Goal: Information Seeking & Learning: Understand process/instructions

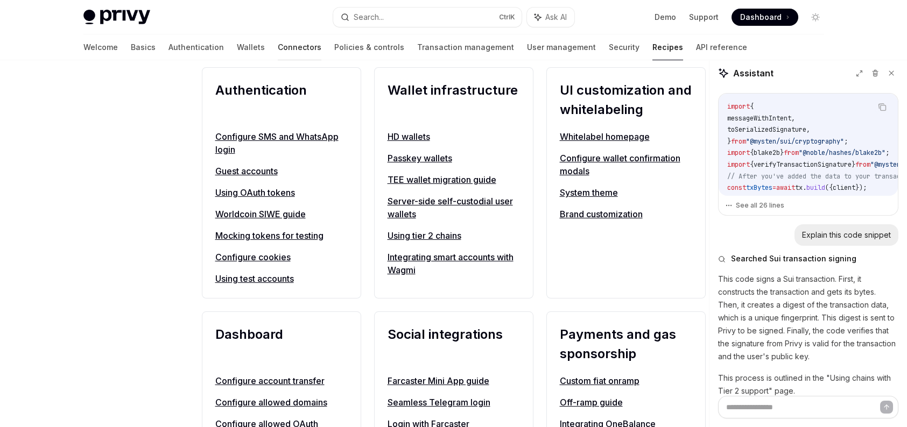
scroll to position [641, 0]
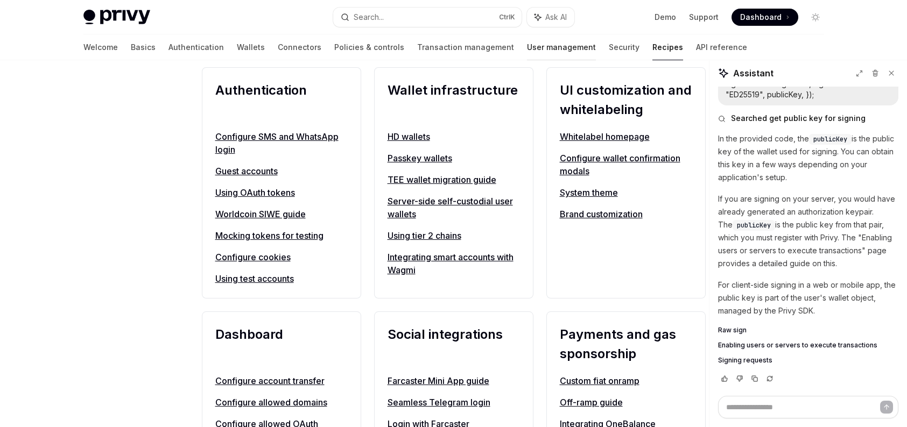
click at [527, 44] on link "User management" at bounding box center [561, 47] width 69 height 26
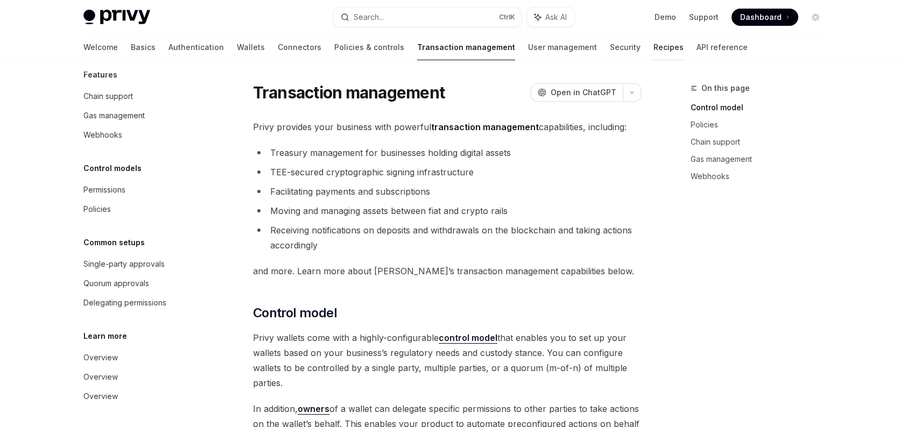
click at [653, 47] on link "Recipes" at bounding box center [668, 47] width 30 height 26
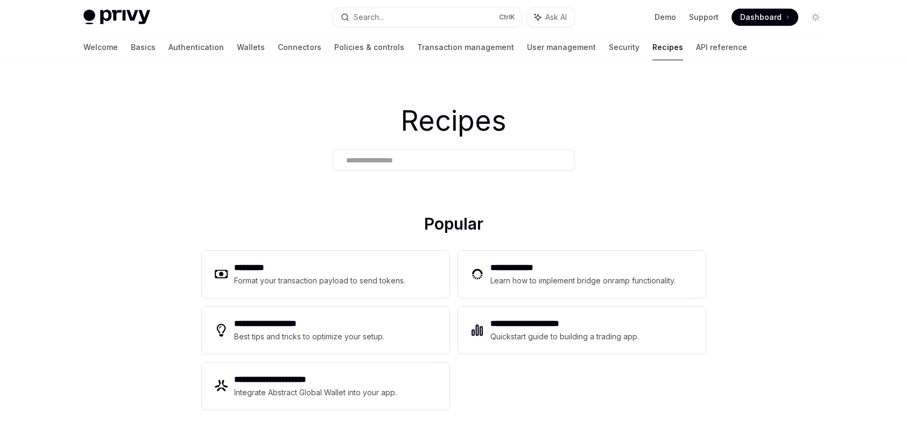
type textarea "*"
click at [401, 161] on input "text" at bounding box center [453, 160] width 215 height 11
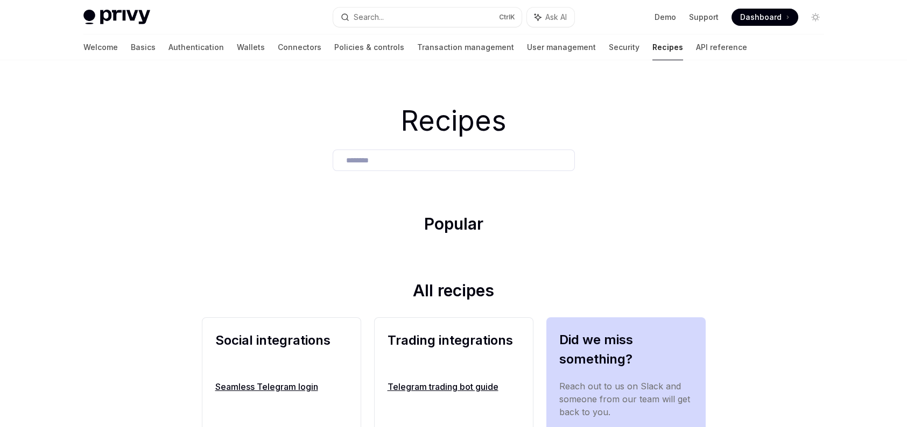
type input "********"
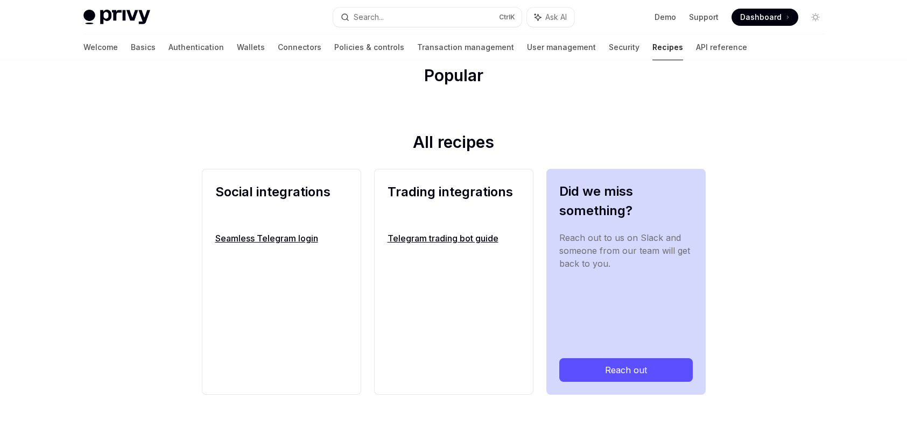
scroll to position [151, 0]
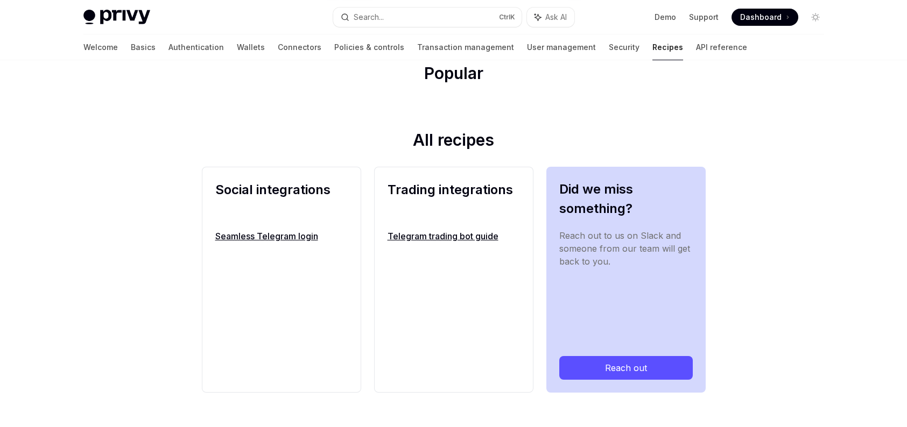
click at [451, 236] on link "Telegram trading bot guide" at bounding box center [453, 236] width 132 height 13
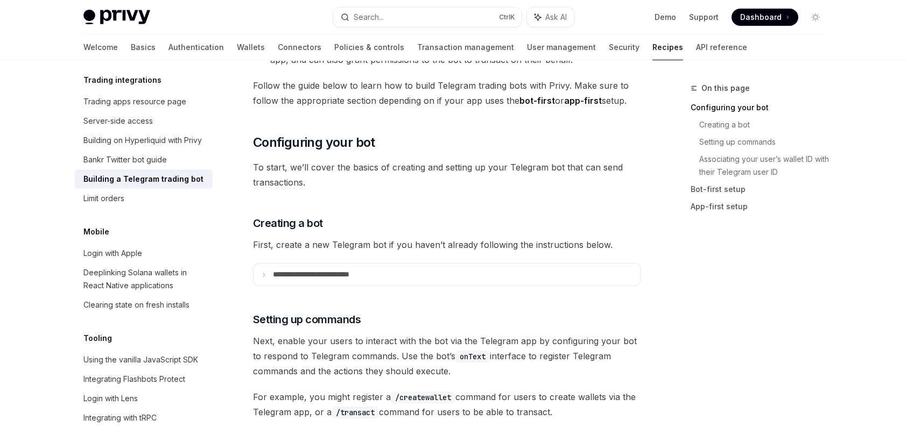
scroll to position [377, 0]
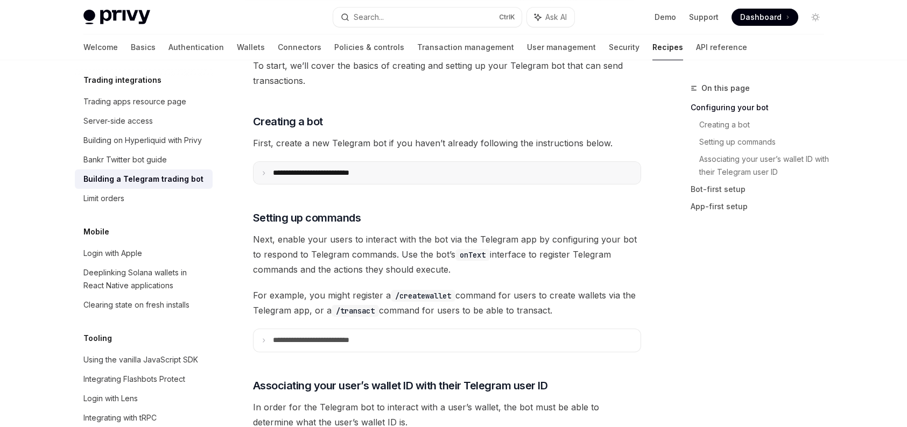
click at [394, 179] on summary "**********" at bounding box center [446, 173] width 387 height 22
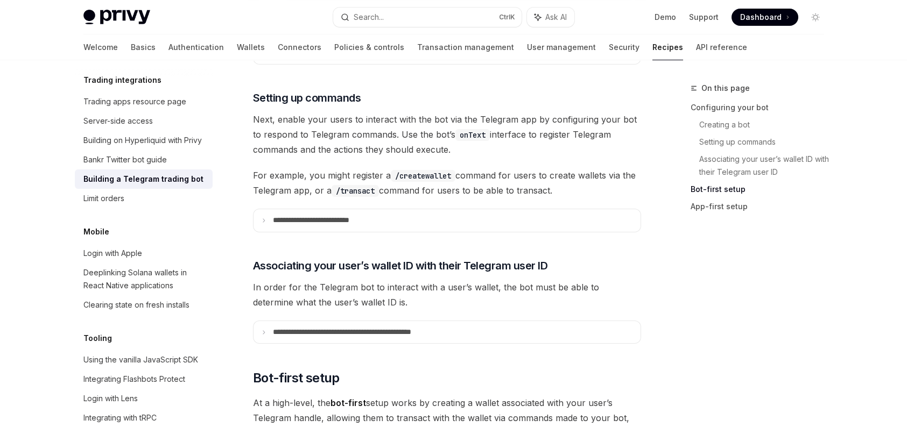
scroll to position [1076, 0]
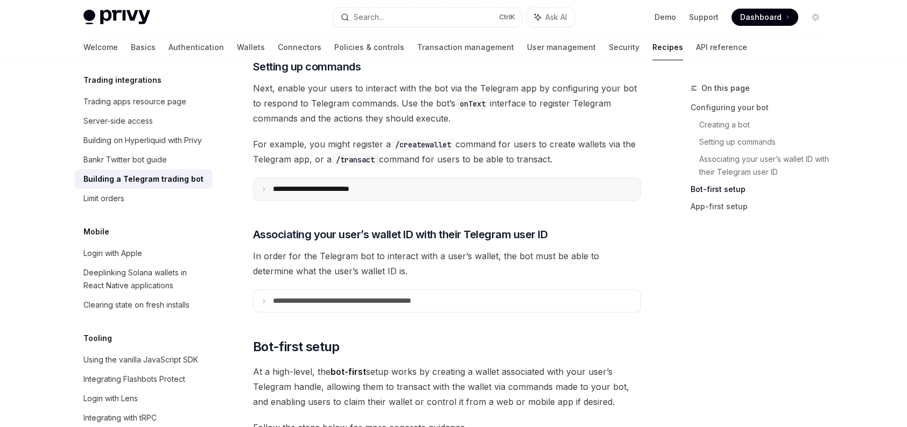
click at [383, 190] on p "**********" at bounding box center [330, 189] width 114 height 9
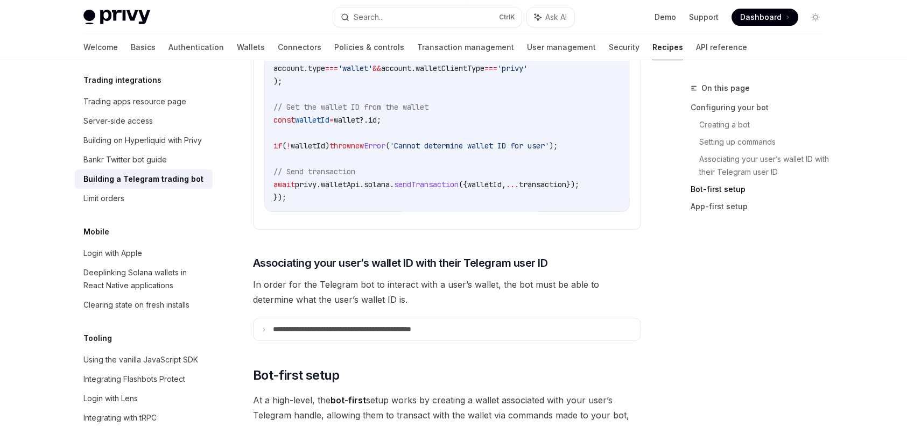
scroll to position [1614, 0]
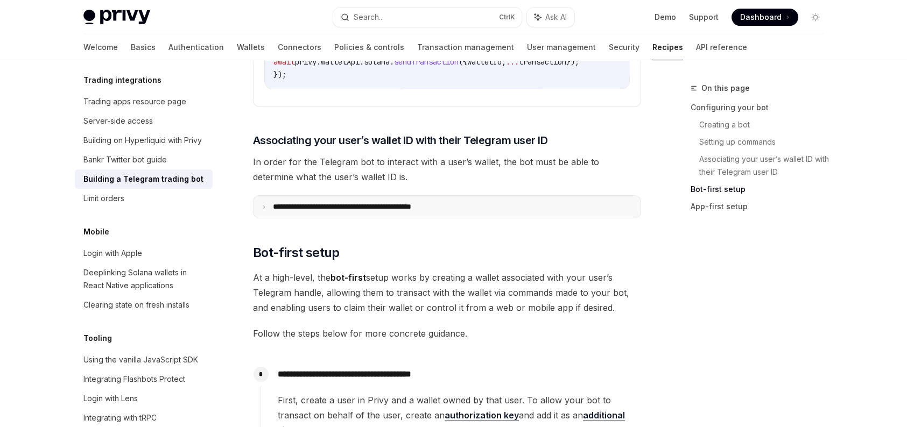
click at [362, 211] on p "**********" at bounding box center [365, 206] width 184 height 9
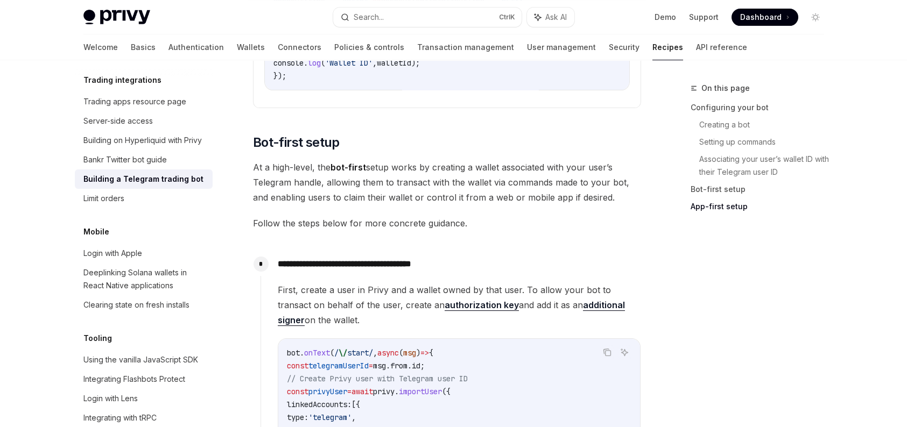
scroll to position [2152, 0]
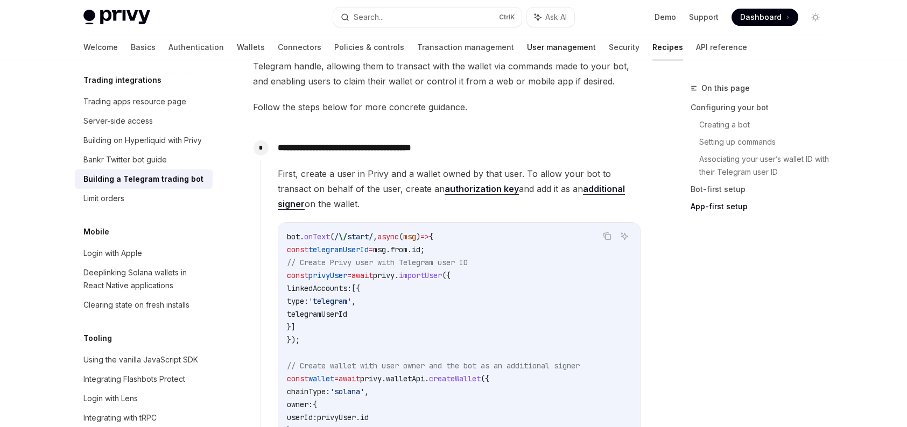
click at [527, 49] on link "User management" at bounding box center [561, 47] width 69 height 26
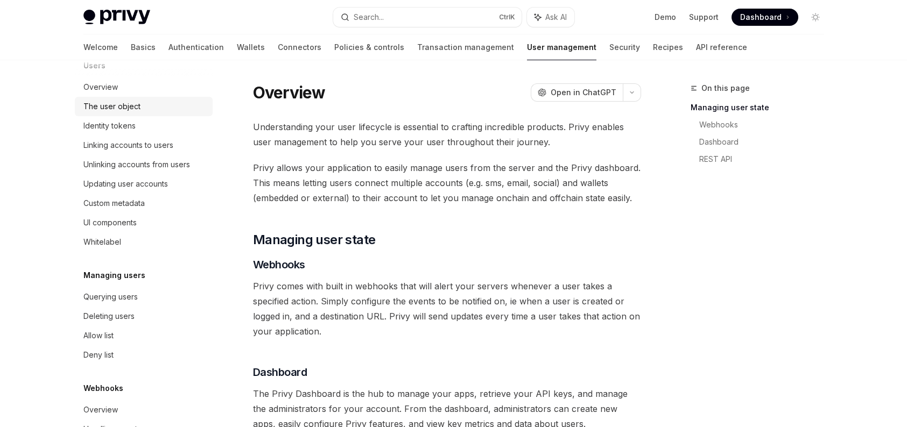
scroll to position [161, 0]
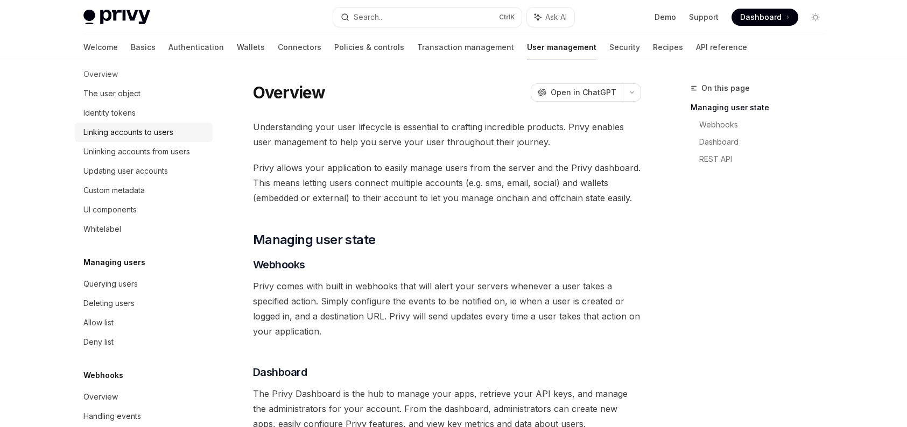
click at [130, 129] on div "Linking accounts to users" at bounding box center [128, 132] width 90 height 13
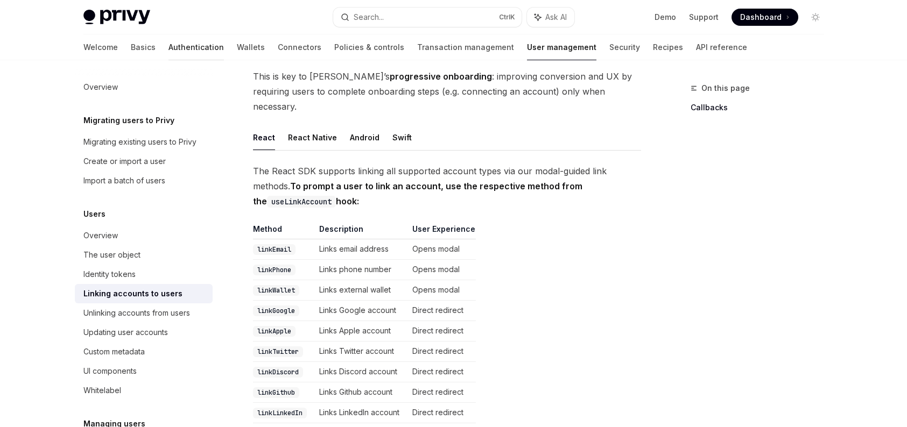
click at [168, 39] on link "Authentication" at bounding box center [195, 47] width 55 height 26
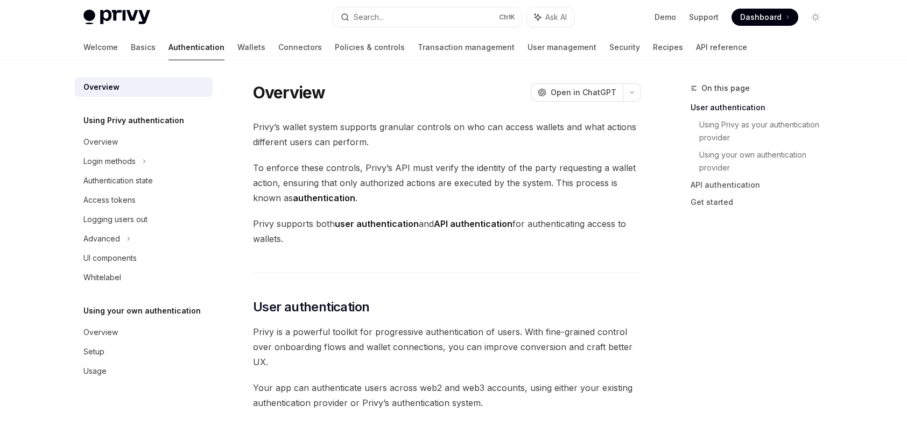
click at [186, 46] on div "Welcome Basics Authentication Wallets Connectors Policies & controls Transactio…" at bounding box center [414, 47] width 663 height 26
click at [237, 48] on link "Wallets" at bounding box center [251, 47] width 28 height 26
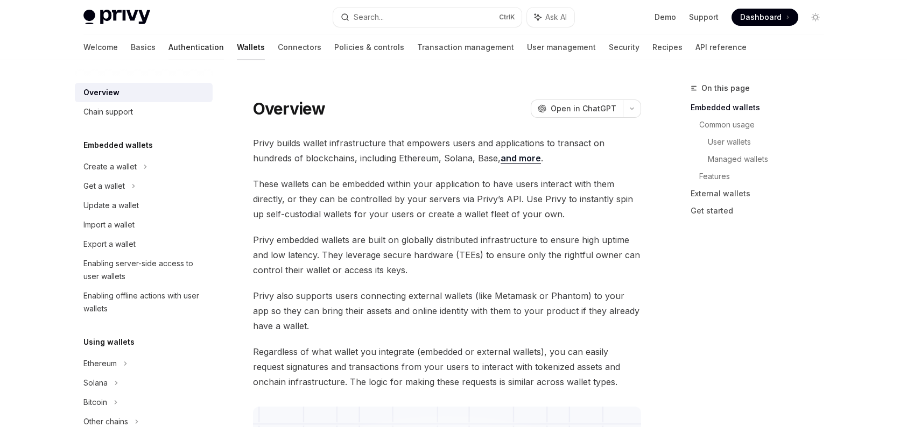
click at [168, 40] on link "Authentication" at bounding box center [195, 47] width 55 height 26
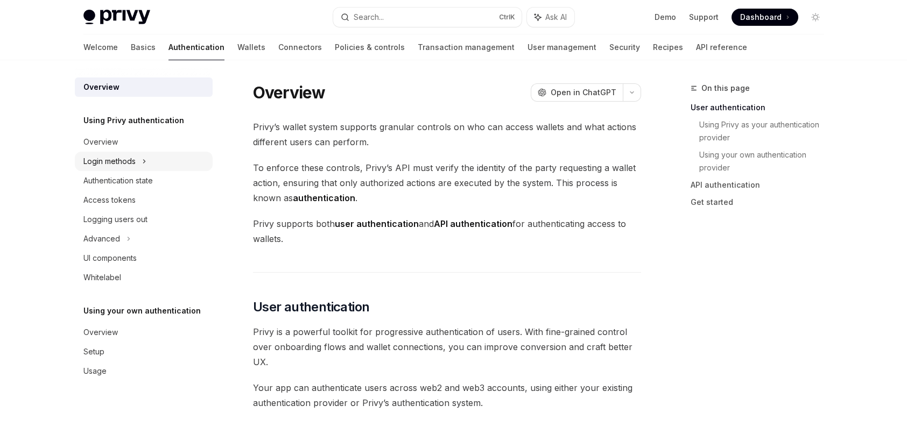
click at [146, 164] on icon at bounding box center [144, 161] width 4 height 13
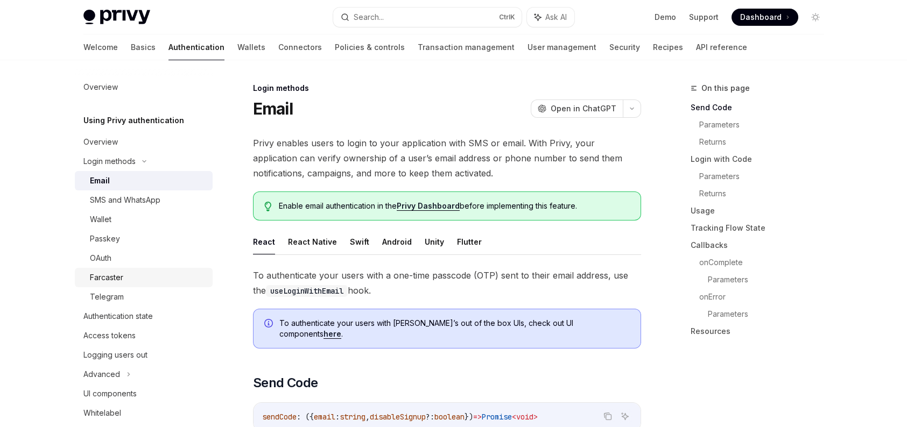
click at [115, 286] on link "Farcaster" at bounding box center [144, 277] width 138 height 19
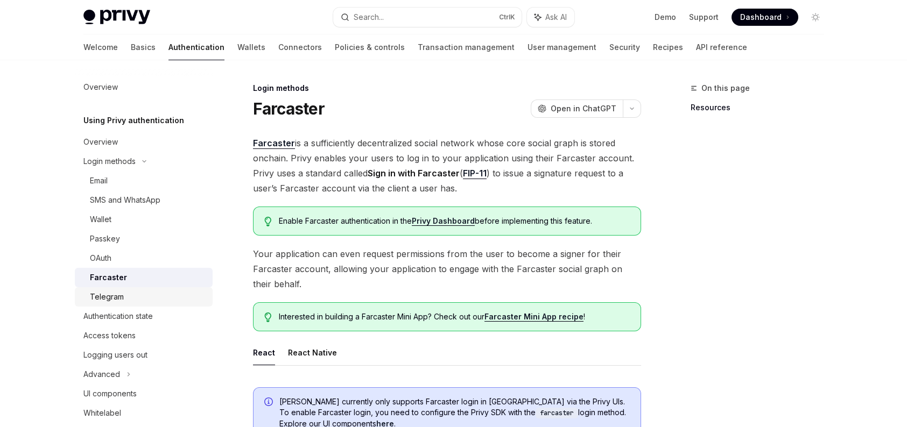
click at [112, 292] on div "Telegram" at bounding box center [107, 297] width 34 height 13
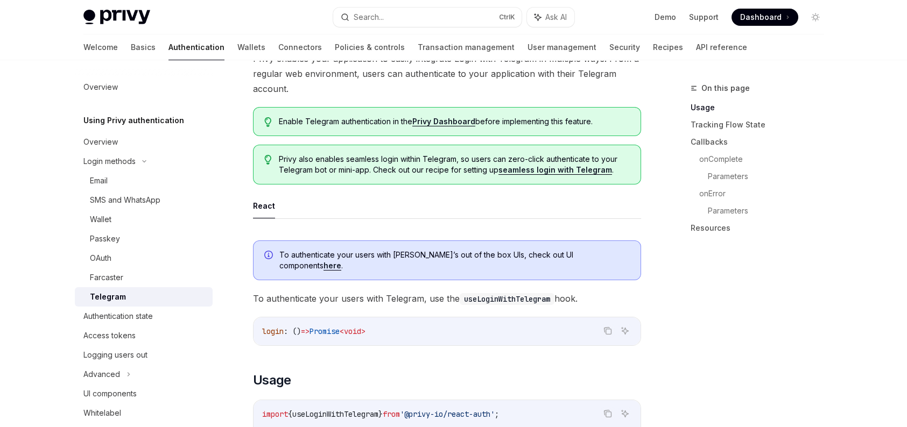
scroll to position [108, 0]
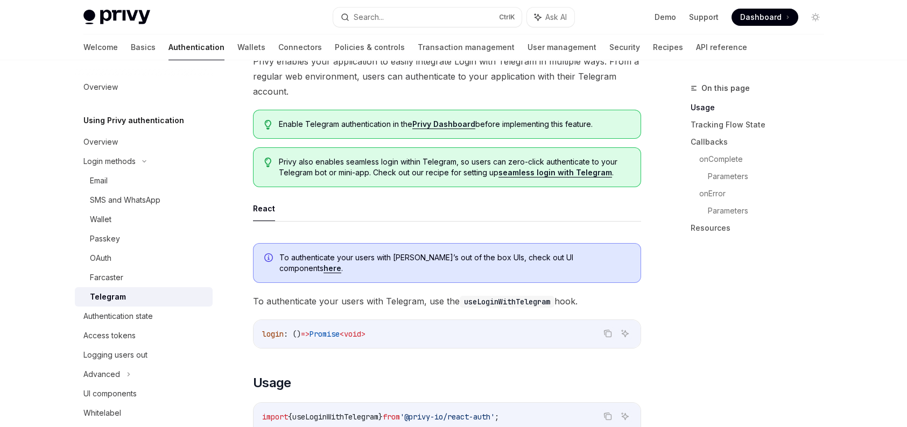
click at [573, 171] on link "seamless login with Telegram" at bounding box center [555, 173] width 114 height 10
type textarea "*"
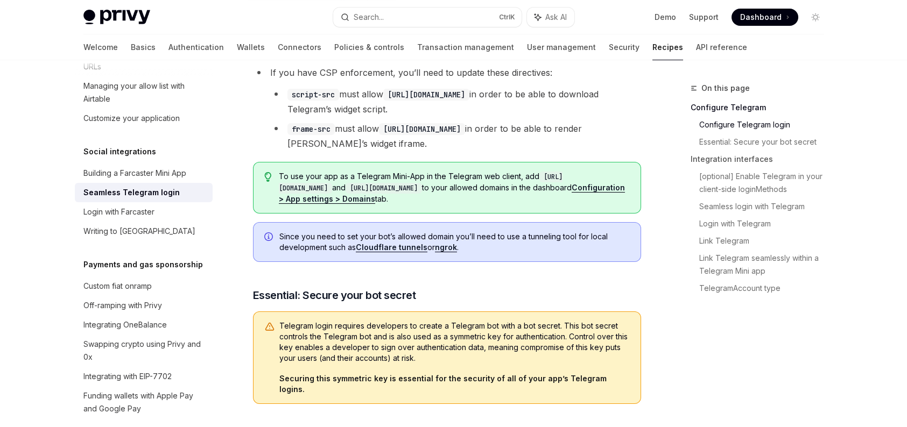
scroll to position [377, 0]
drag, startPoint x: 397, startPoint y: 198, endPoint x: 491, endPoint y: 192, distance: 94.4
click at [560, 186] on span "To use your app as a Telegram Mini-App in the Telegram web client, add [URL][DO…" at bounding box center [454, 187] width 350 height 33
drag, startPoint x: 283, startPoint y: 185, endPoint x: 374, endPoint y: 184, distance: 90.9
click at [374, 184] on code "[URL][DOMAIN_NAME]" at bounding box center [421, 182] width 284 height 22
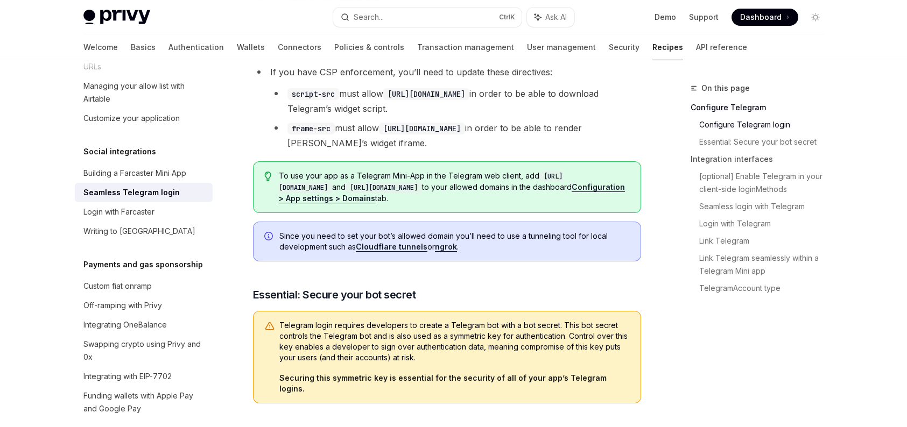
copy code "[URL][DOMAIN_NAME]"
click at [436, 199] on link "Configuration > App settings > Domains" at bounding box center [452, 192] width 346 height 21
drag, startPoint x: 399, startPoint y: 183, endPoint x: 497, endPoint y: 185, distance: 97.4
click at [422, 185] on code "[URL][DOMAIN_NAME]" at bounding box center [383, 187] width 76 height 11
copy code "[URL][DOMAIN_NAME]"
